Goal: Task Accomplishment & Management: Use online tool/utility

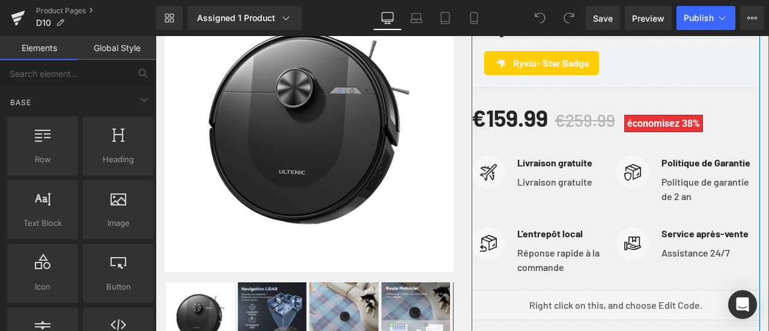
scroll to position [301, 0]
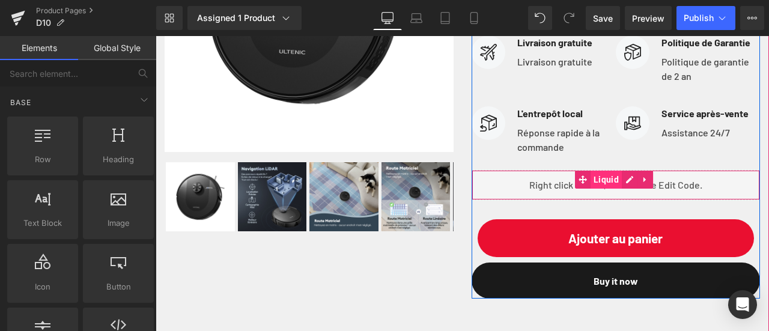
click at [606, 189] on span "Liquid" at bounding box center [606, 180] width 31 height 18
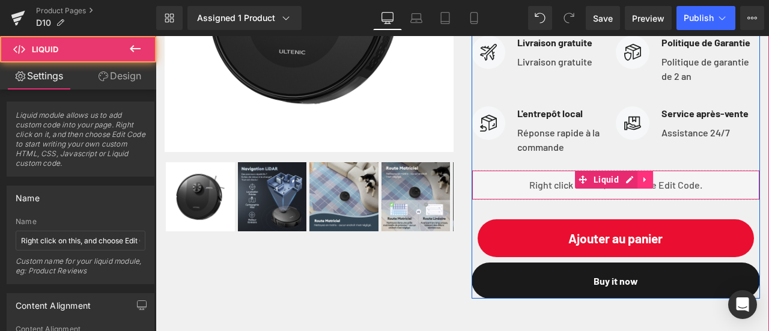
click at [641, 184] on icon at bounding box center [645, 179] width 8 height 9
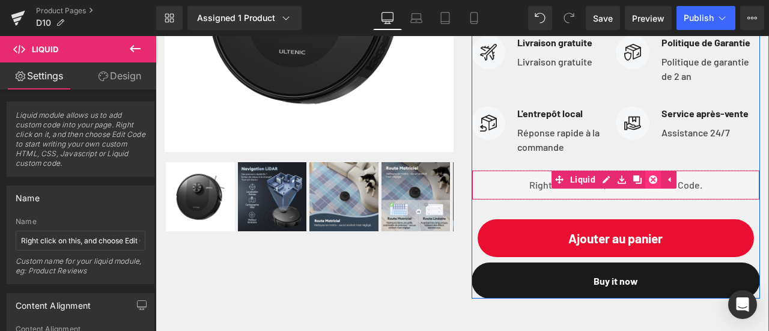
click at [649, 184] on icon at bounding box center [653, 180] width 8 height 8
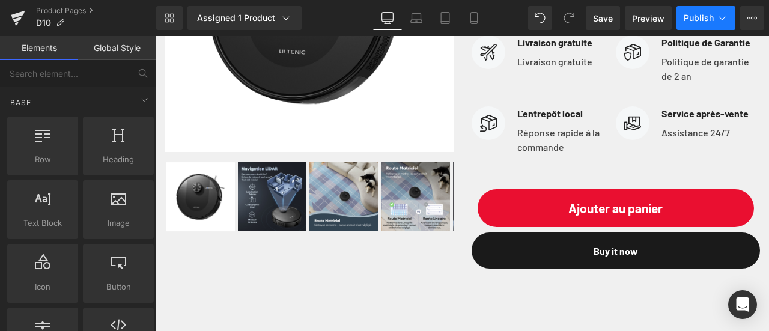
click at [701, 17] on span "Publish" at bounding box center [699, 18] width 30 height 10
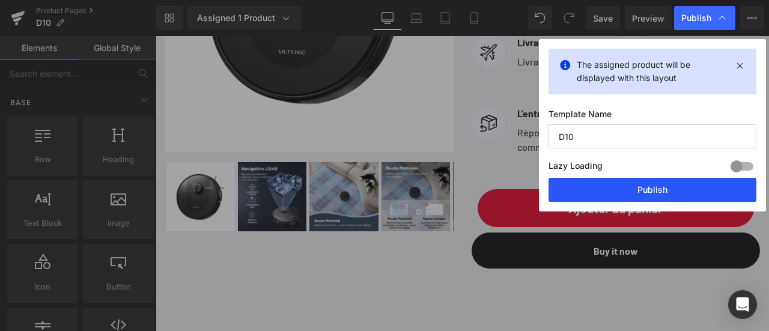
click at [689, 189] on button "Publish" at bounding box center [653, 190] width 208 height 24
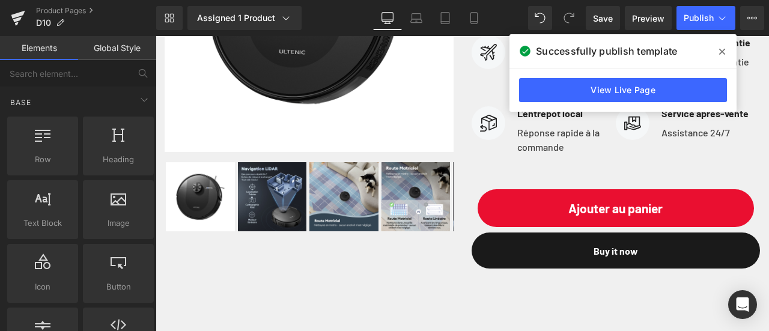
click at [725, 50] on icon at bounding box center [723, 52] width 6 height 10
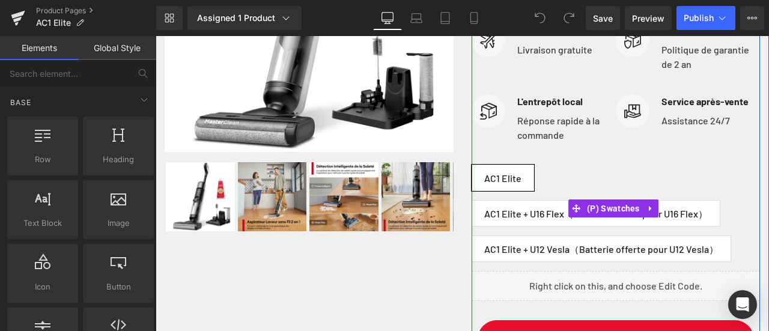
scroll to position [421, 0]
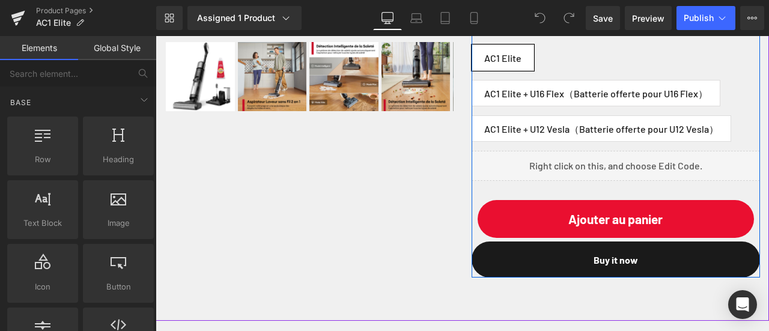
click at [587, 181] on div "Liquid" at bounding box center [616, 166] width 289 height 30
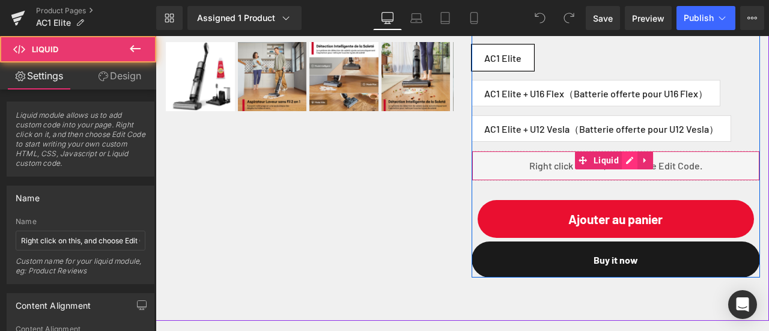
click at [620, 181] on div "Liquid" at bounding box center [616, 166] width 289 height 30
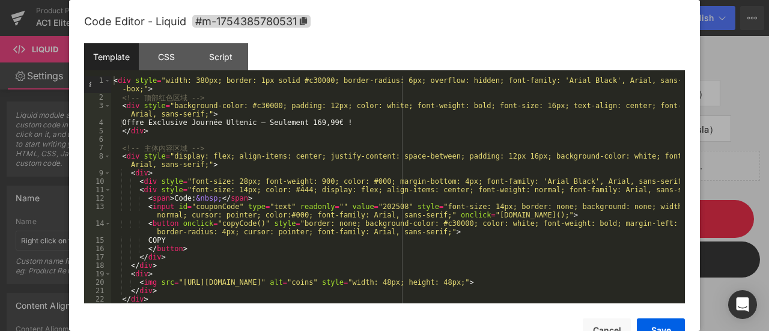
click at [736, 195] on div at bounding box center [384, 165] width 769 height 331
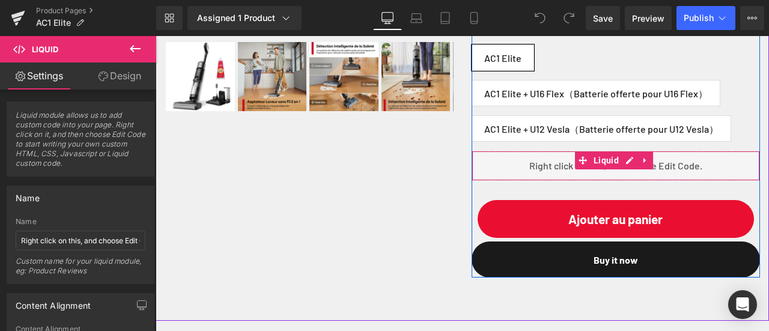
click at [660, 181] on div "Liquid" at bounding box center [616, 166] width 289 height 30
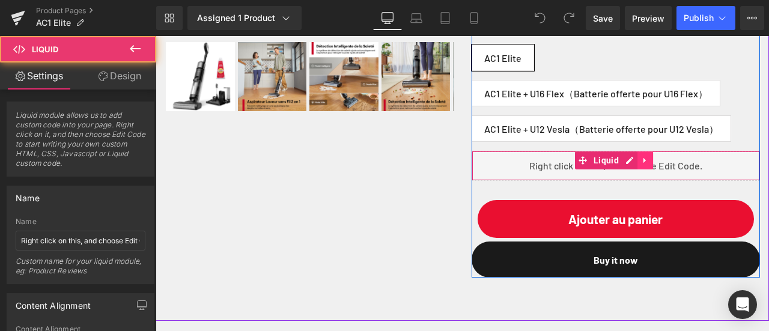
click at [641, 165] on icon at bounding box center [645, 160] width 8 height 9
click at [649, 165] on icon at bounding box center [653, 160] width 8 height 8
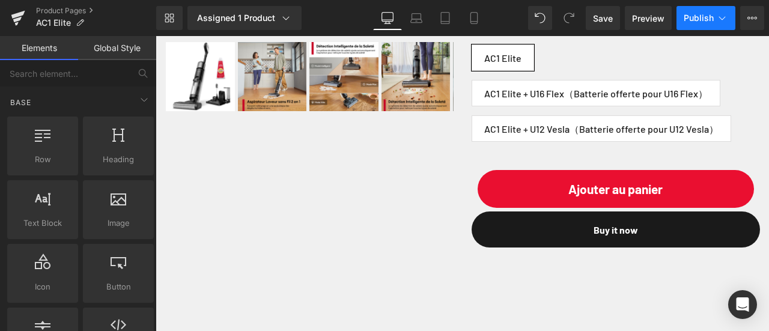
click at [714, 20] on button "Publish" at bounding box center [706, 18] width 59 height 24
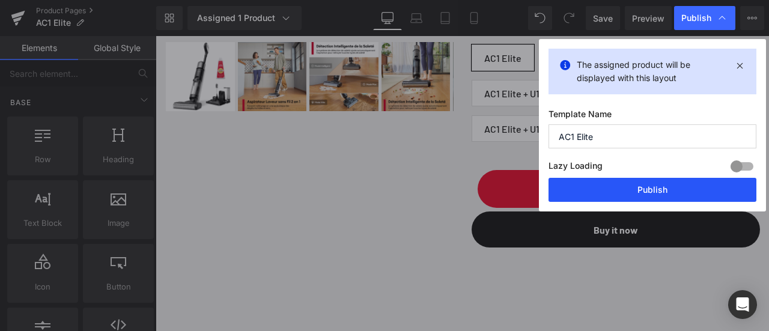
click at [665, 189] on button "Publish" at bounding box center [653, 190] width 208 height 24
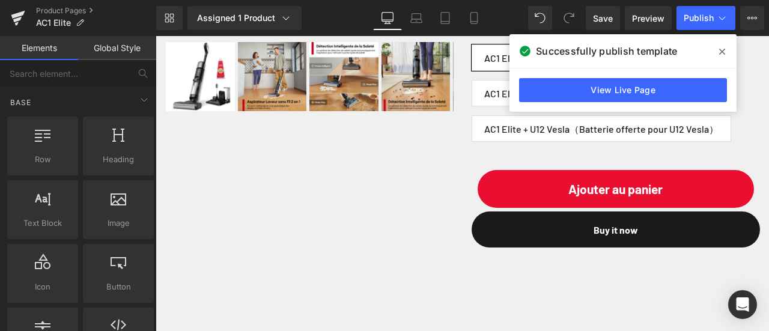
click at [718, 51] on span at bounding box center [722, 51] width 19 height 19
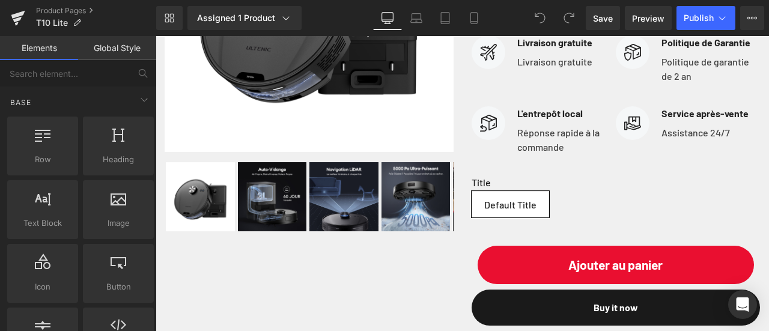
scroll to position [421, 0]
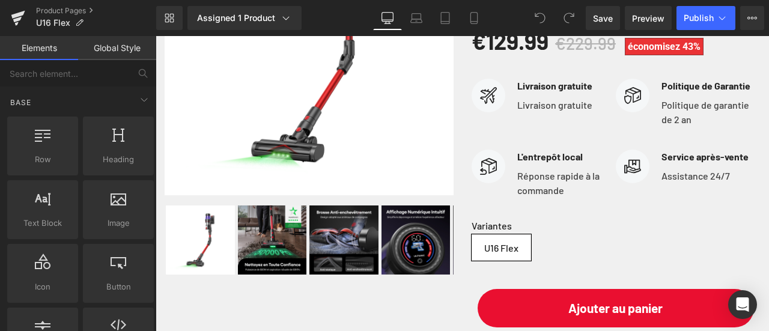
scroll to position [361, 0]
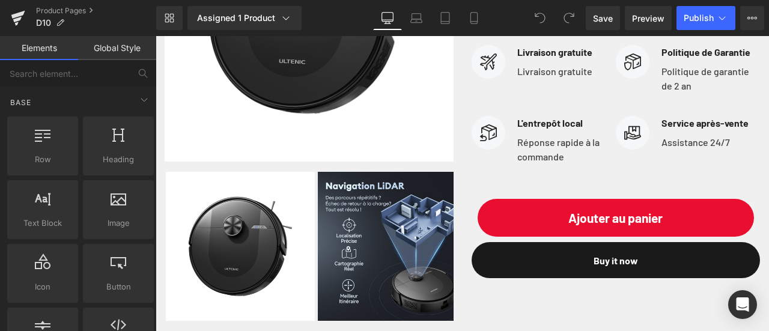
scroll to position [301, 0]
